Goal: Task Accomplishment & Management: Use online tool/utility

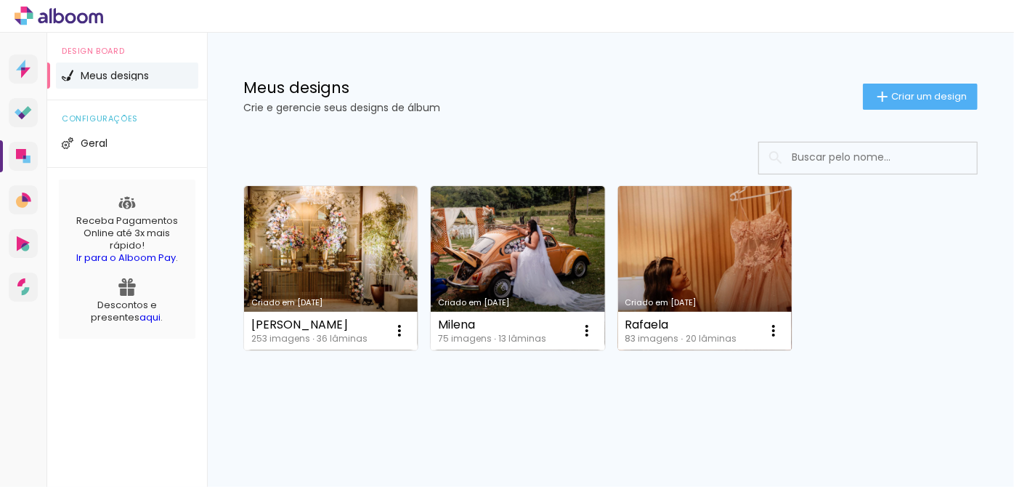
click at [689, 248] on link "Criado em [DATE]" at bounding box center [705, 268] width 174 height 164
